Goal: Information Seeking & Learning: Learn about a topic

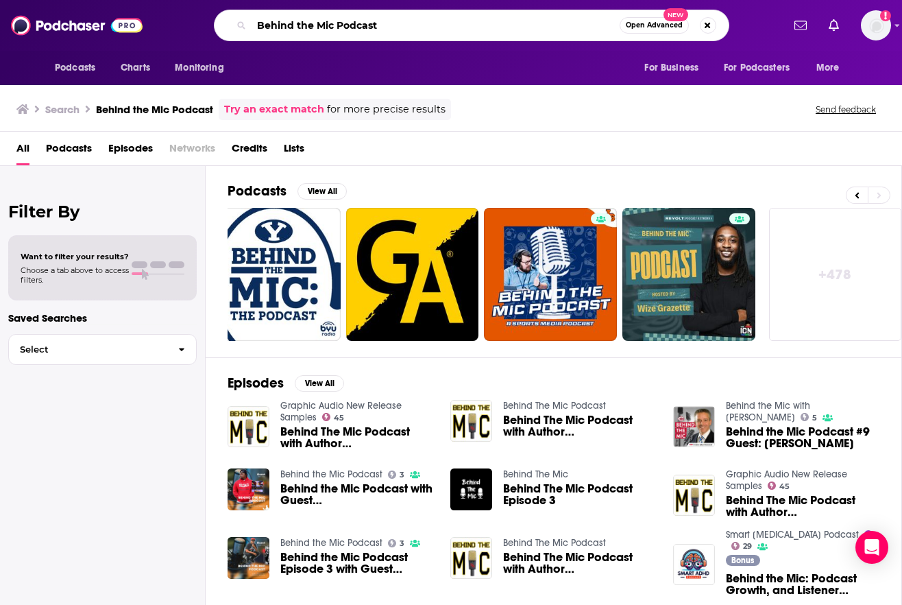
drag, startPoint x: 391, startPoint y: 27, endPoint x: 333, endPoint y: 26, distance: 57.6
click at [333, 26] on input "Behind the Mic Podcast" at bounding box center [436, 25] width 368 height 22
type input "Behind the Mic AudioFile"
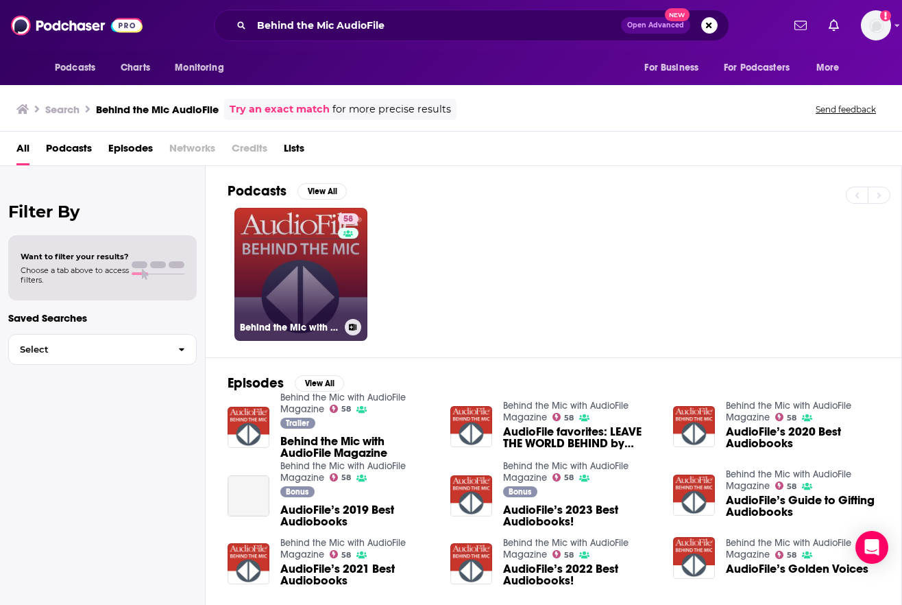
click at [317, 278] on link "58 Behind the Mic with AudioFile Magazine" at bounding box center [301, 274] width 133 height 133
